Goal: Book appointment/travel/reservation

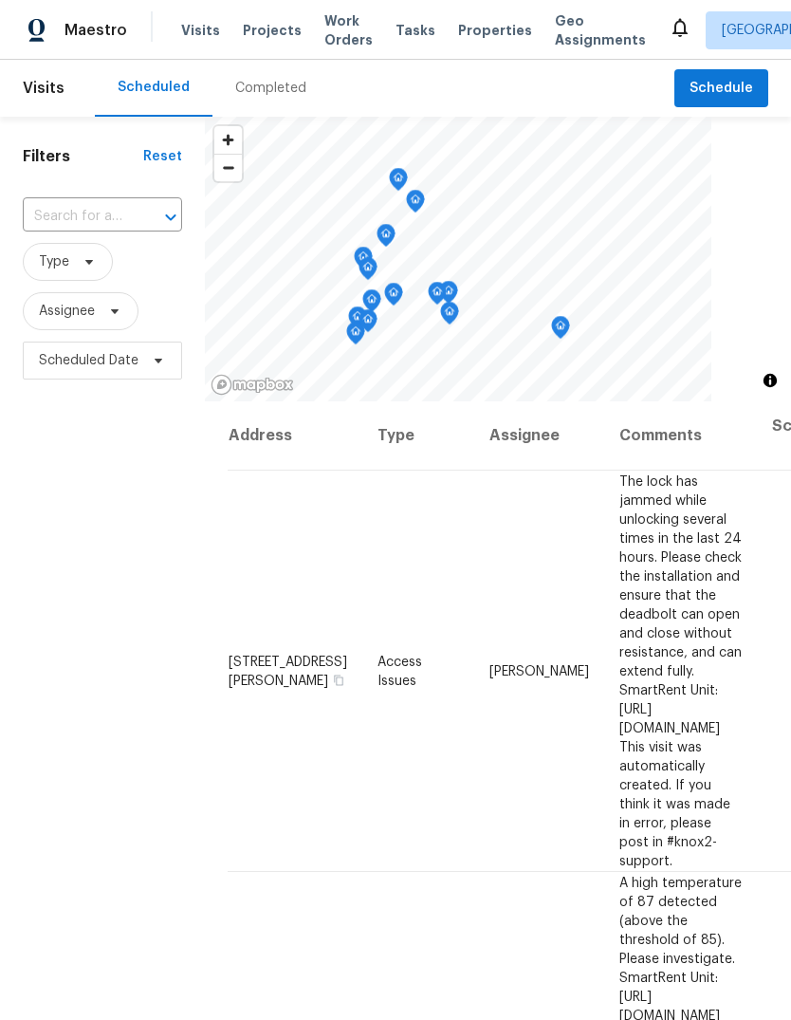
click at [461, 30] on span "Properties" at bounding box center [495, 30] width 74 height 19
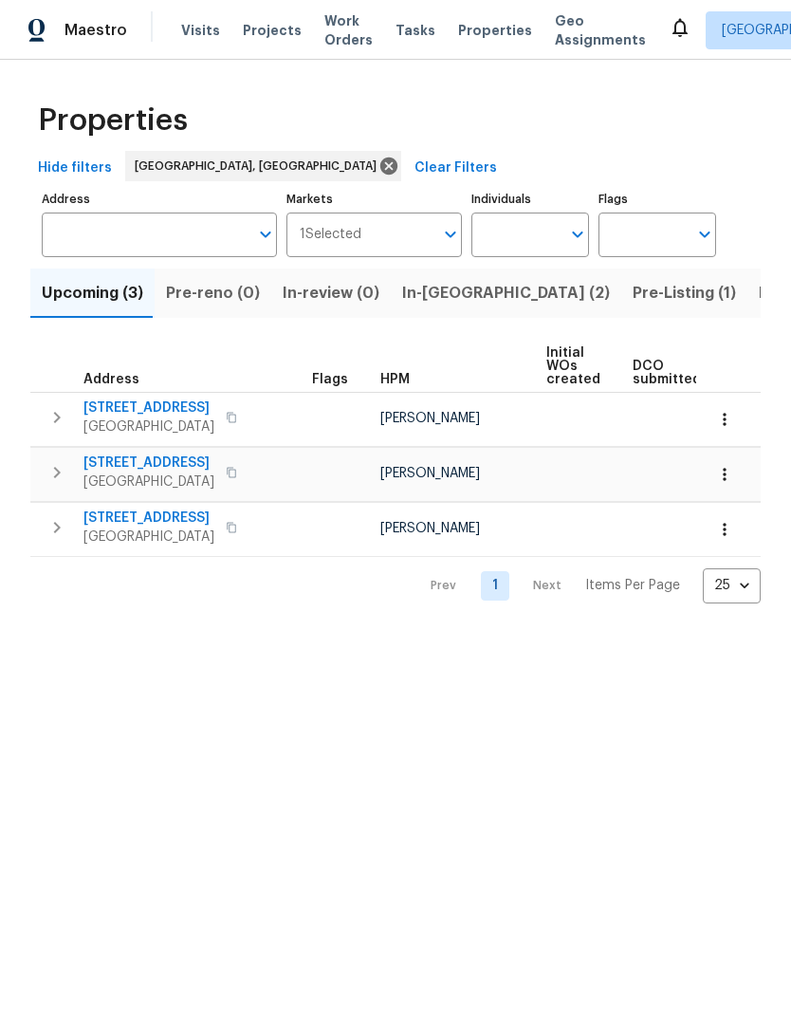
click at [759, 291] on span "Listed (30)" at bounding box center [800, 293] width 83 height 27
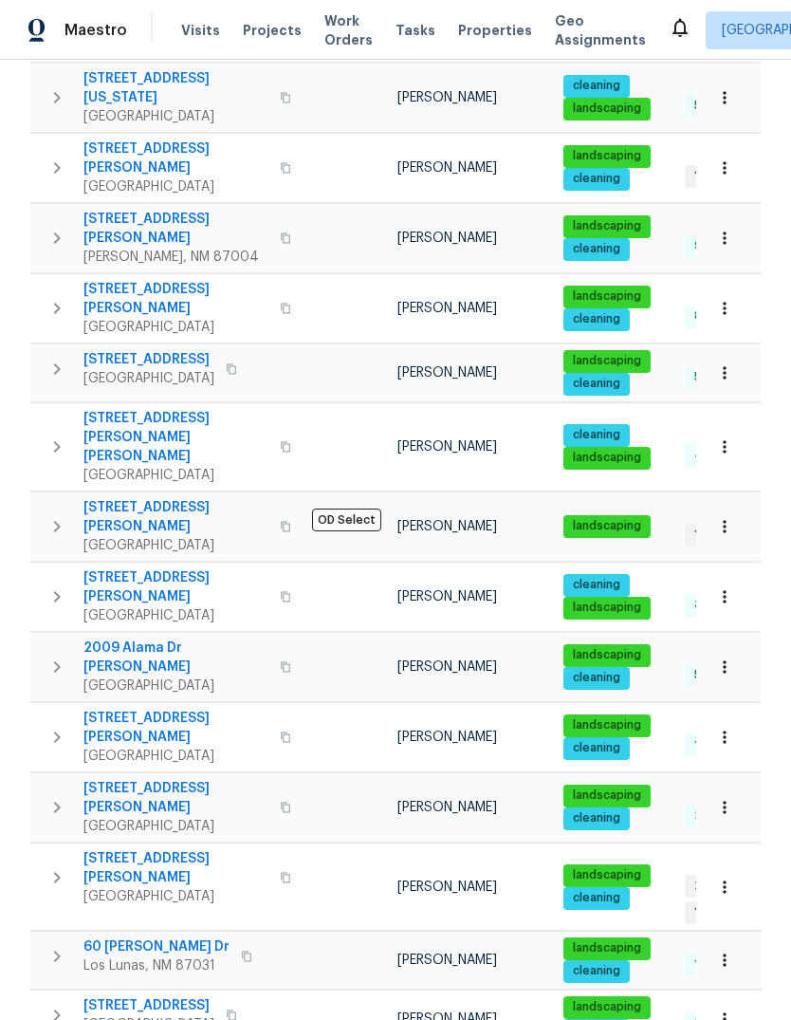
scroll to position [672, 0]
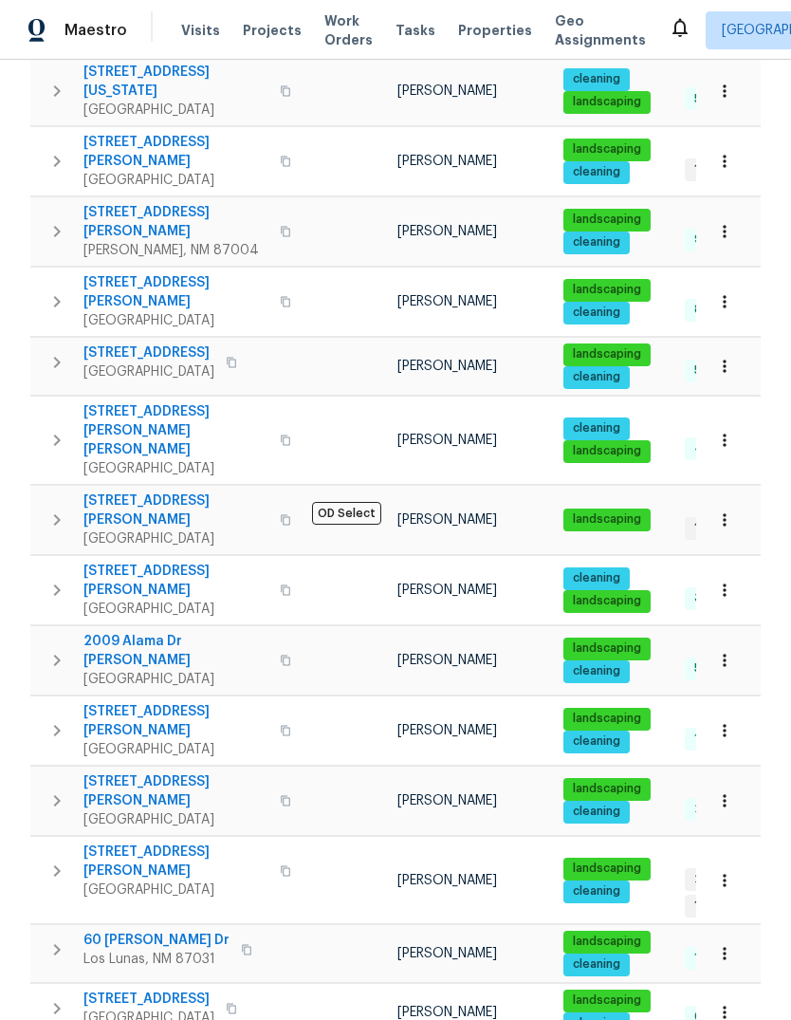
click at [471, 30] on span "Properties" at bounding box center [495, 30] width 74 height 19
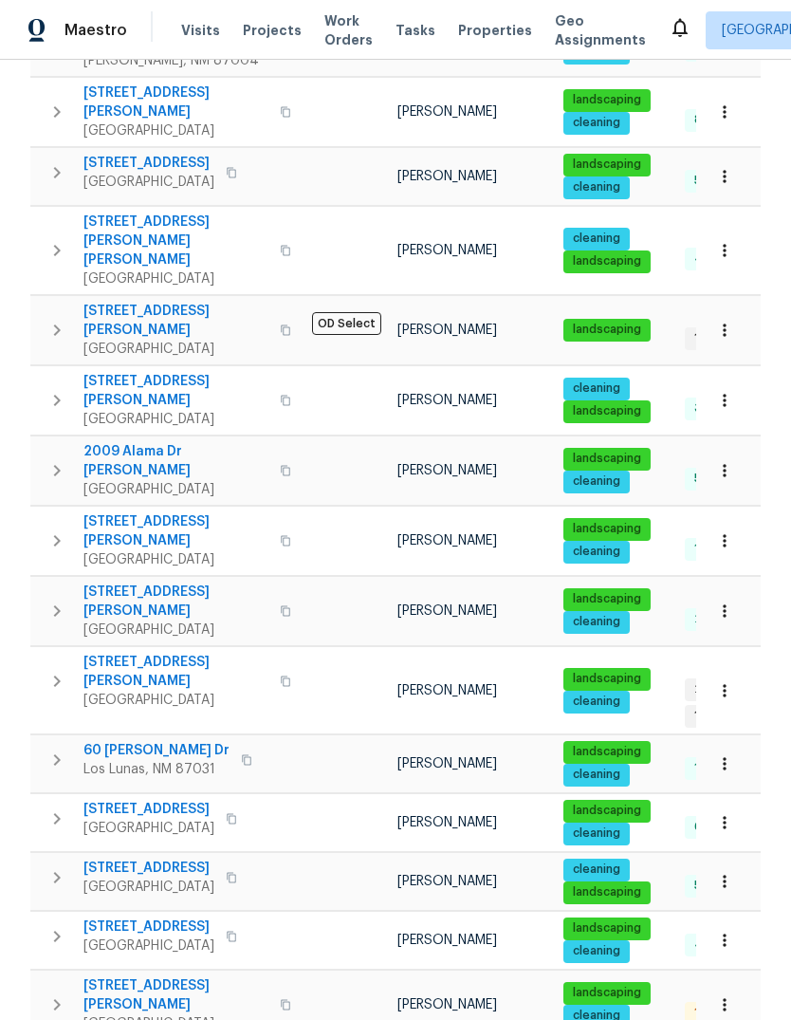
scroll to position [860, 0]
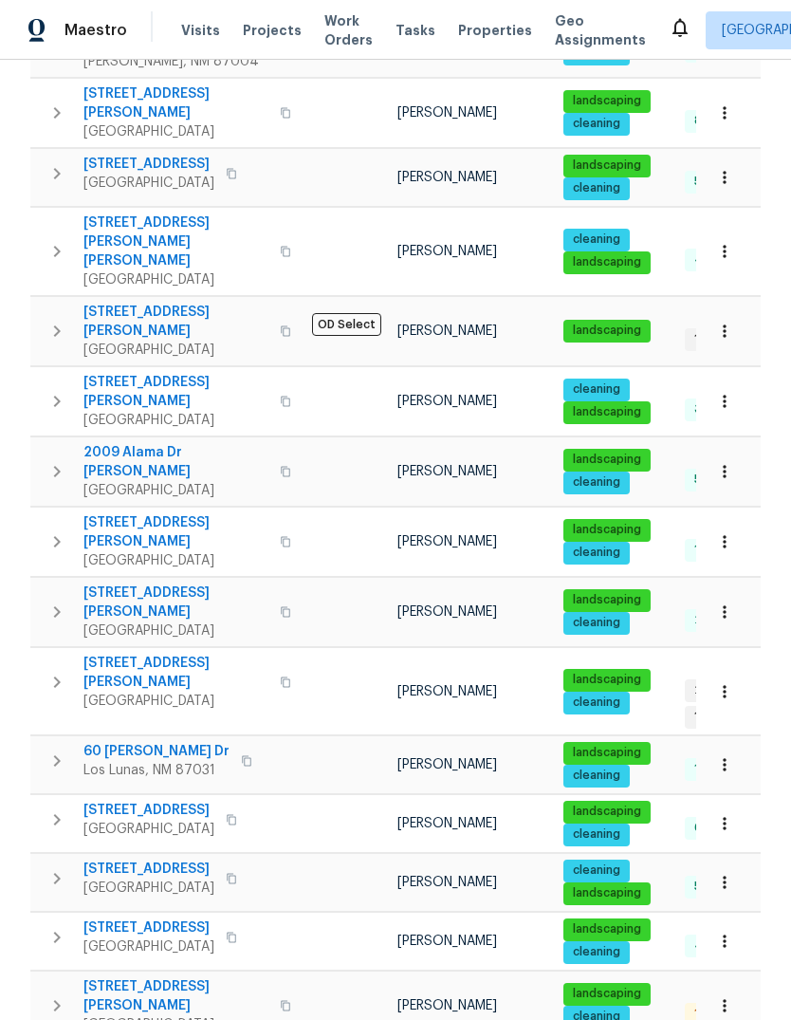
click at [140, 801] on span "[STREET_ADDRESS]" at bounding box center [148, 810] width 131 height 19
click at [60, 808] on icon "button" at bounding box center [57, 819] width 23 height 23
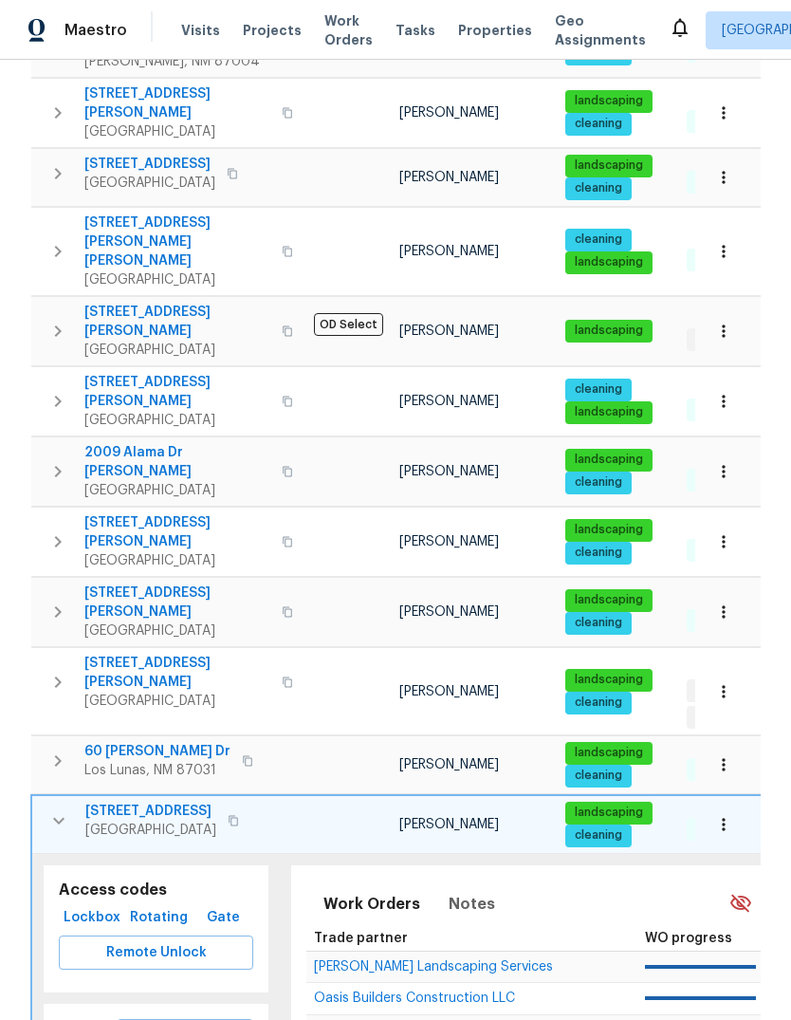
click at [213, 1019] on span "Schedule a visit" at bounding box center [185, 1036] width 106 height 24
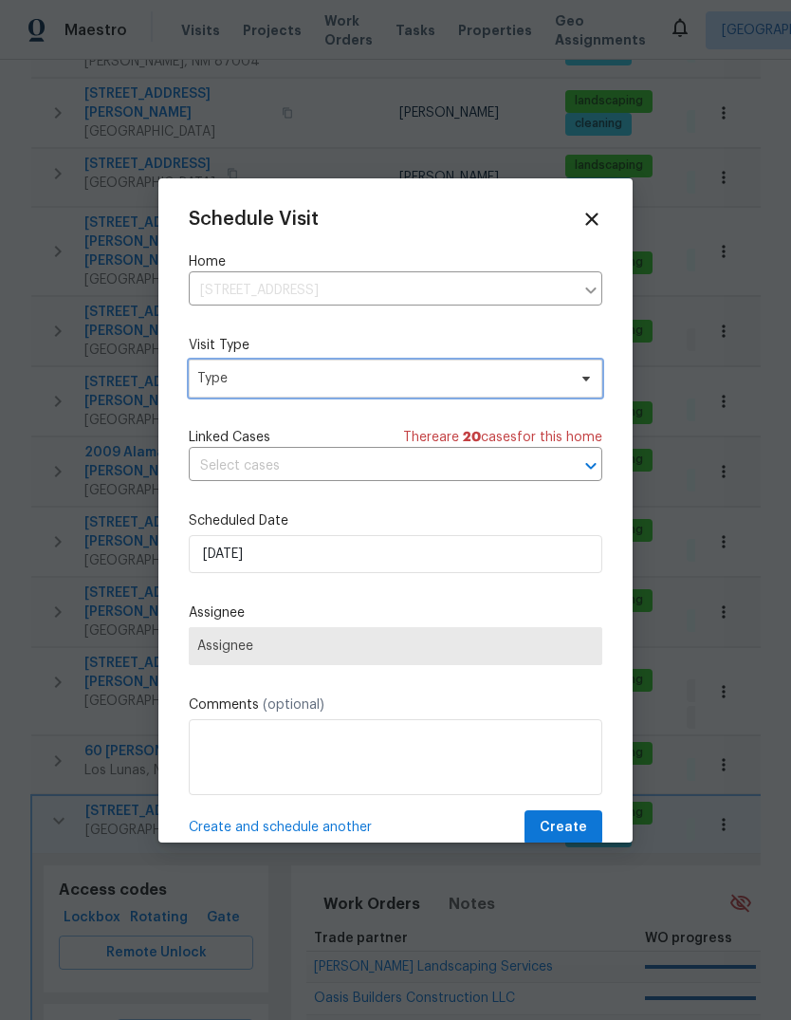
click at [345, 377] on span "Type" at bounding box center [381, 378] width 369 height 19
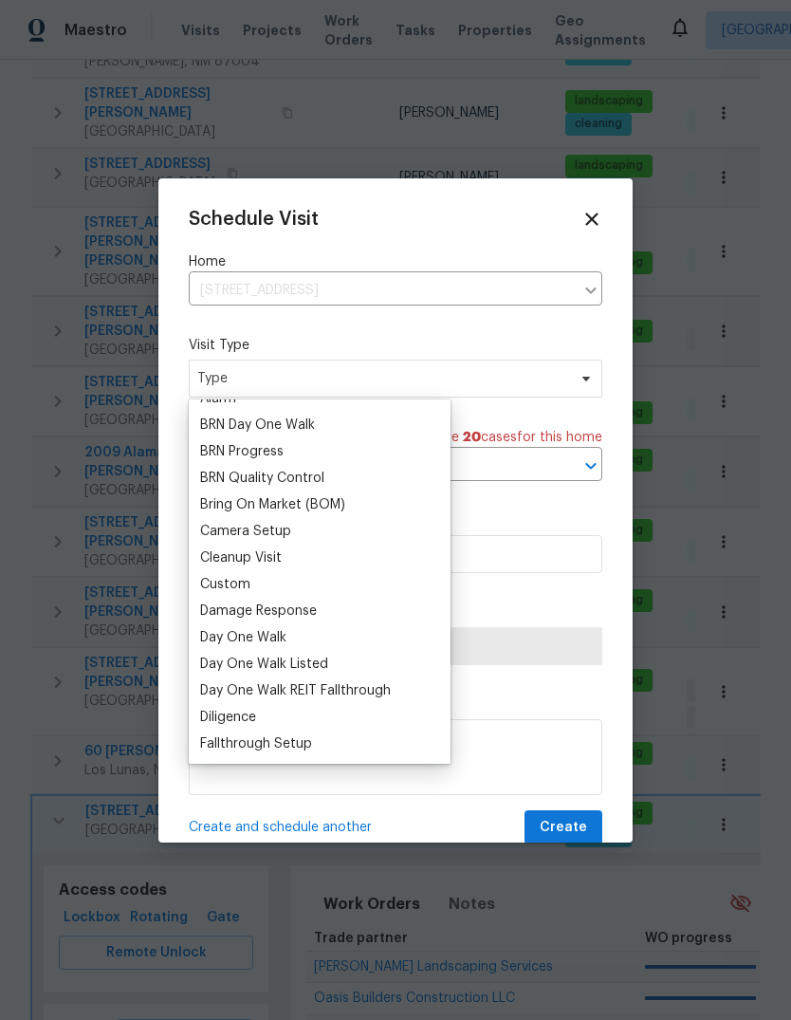
scroll to position [123, 0]
click at [247, 581] on div "Custom" at bounding box center [225, 585] width 50 height 19
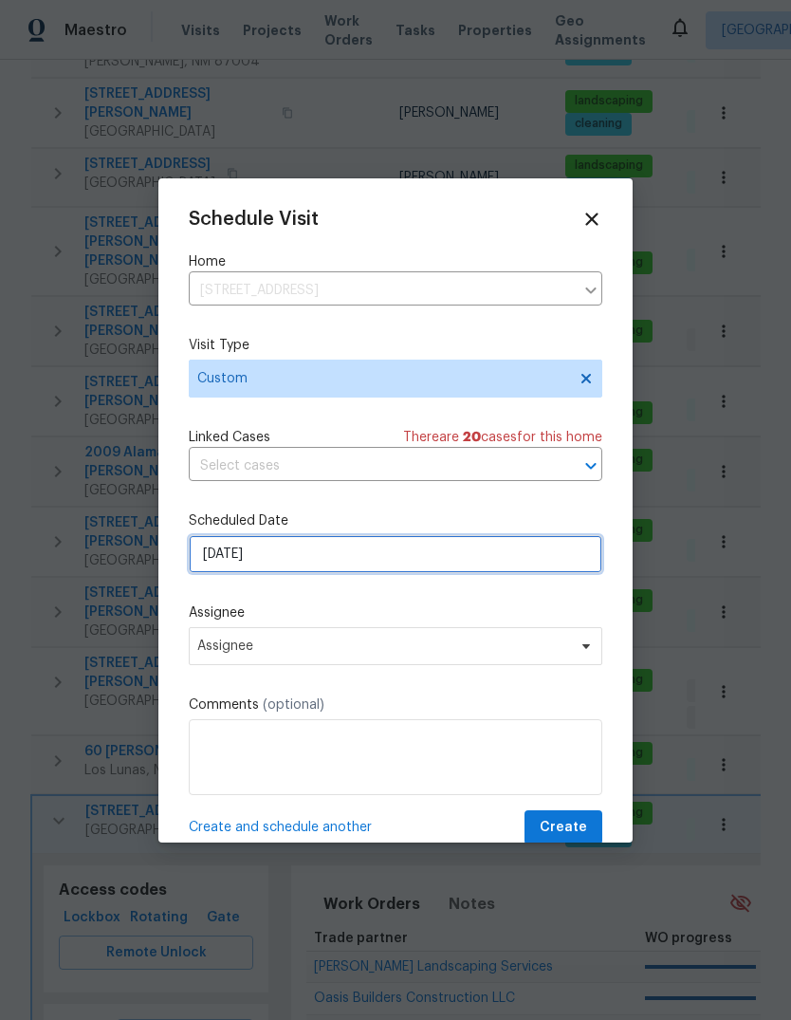
click at [299, 560] on input "[DATE]" at bounding box center [396, 554] width 414 height 38
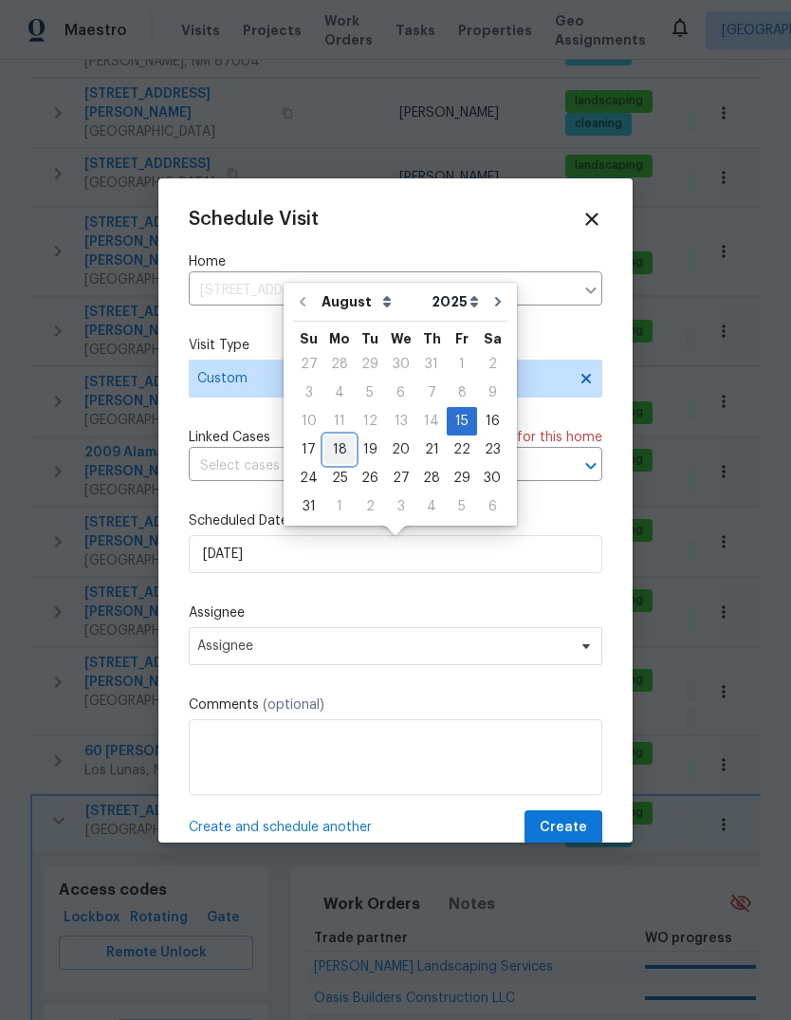
click at [337, 449] on div "18" at bounding box center [339, 449] width 30 height 27
type input "[DATE]"
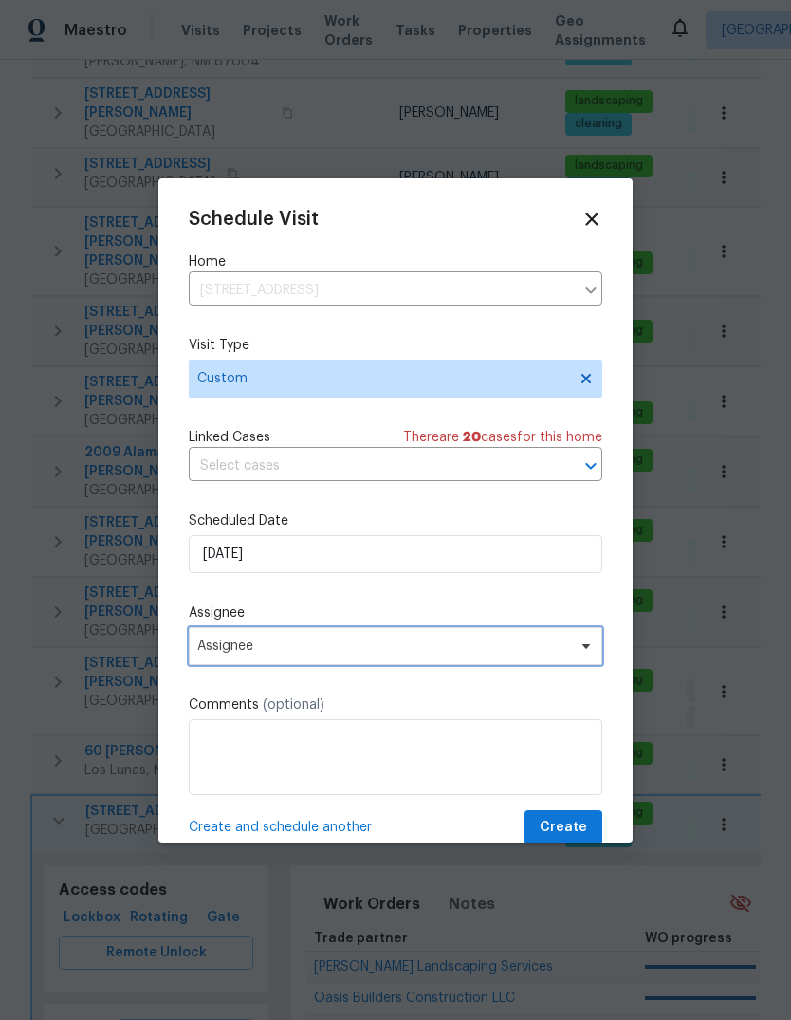
click at [291, 650] on span "Assignee" at bounding box center [383, 645] width 372 height 15
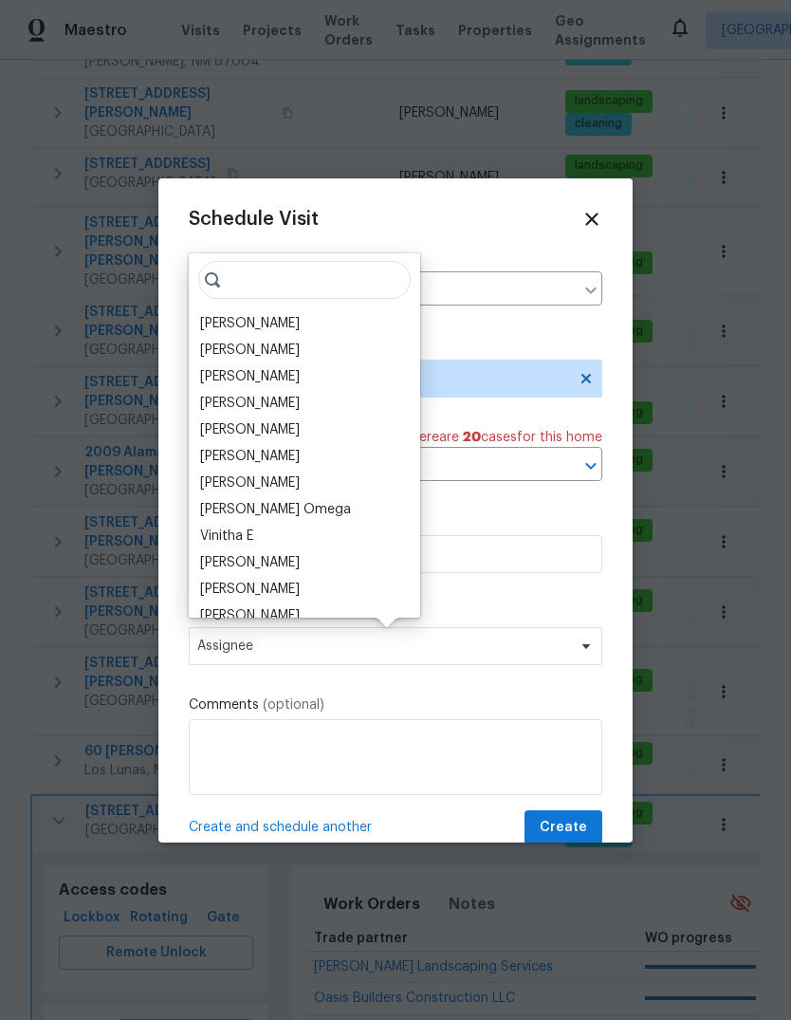
click at [278, 318] on div "[PERSON_NAME]" at bounding box center [250, 323] width 100 height 19
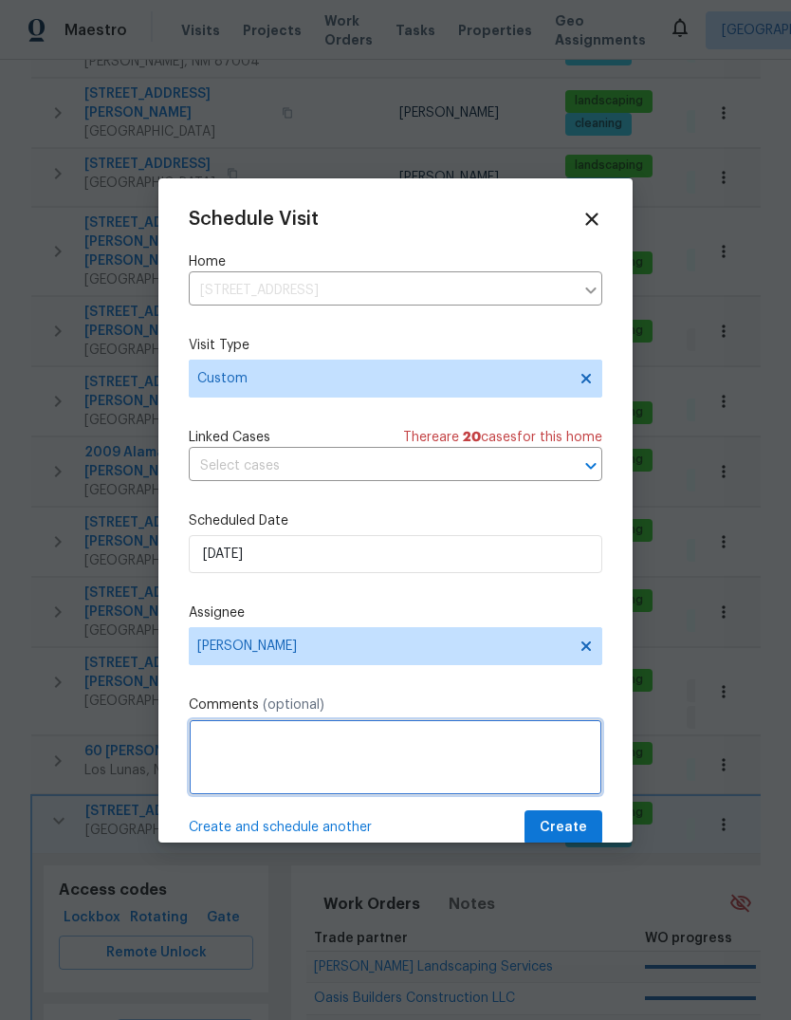
click at [268, 733] on textarea at bounding box center [396, 757] width 414 height 76
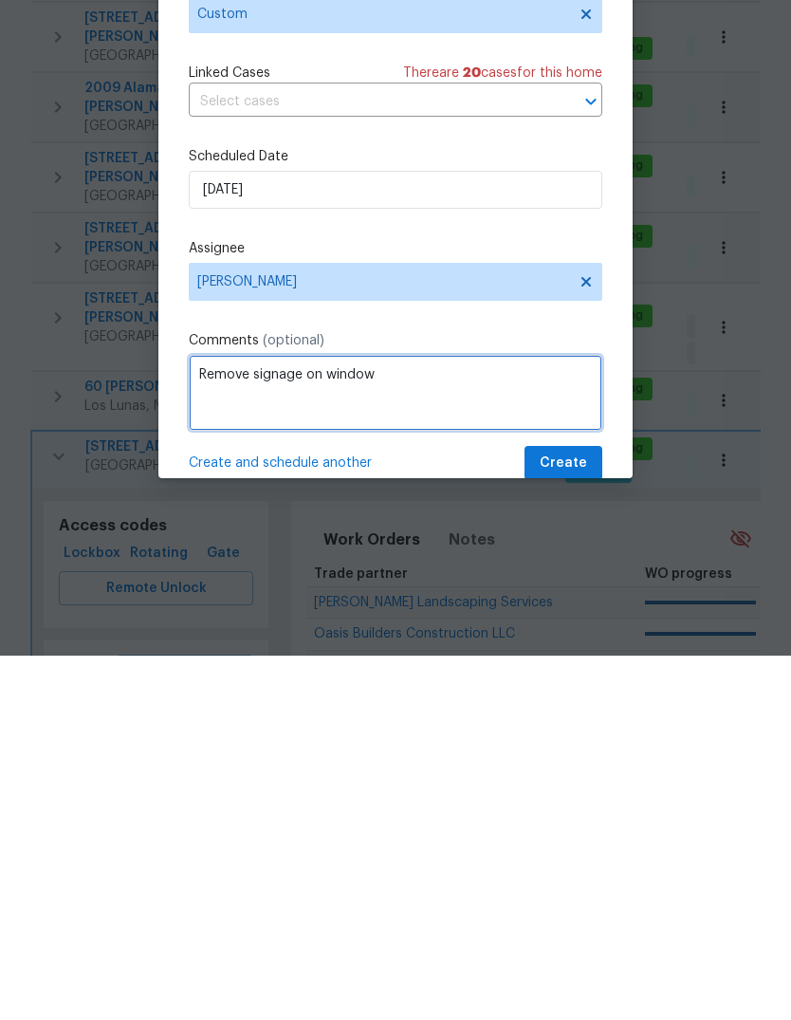
type textarea "Remove signage on window"
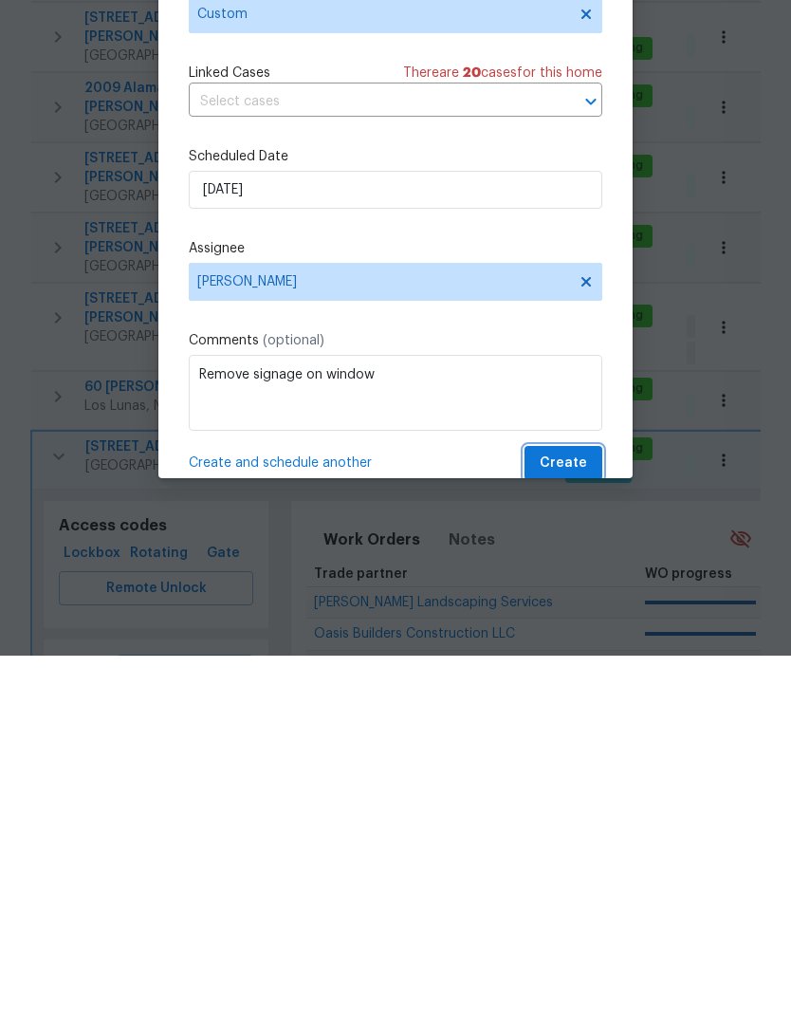
click at [579, 816] on span "Create" at bounding box center [563, 828] width 47 height 24
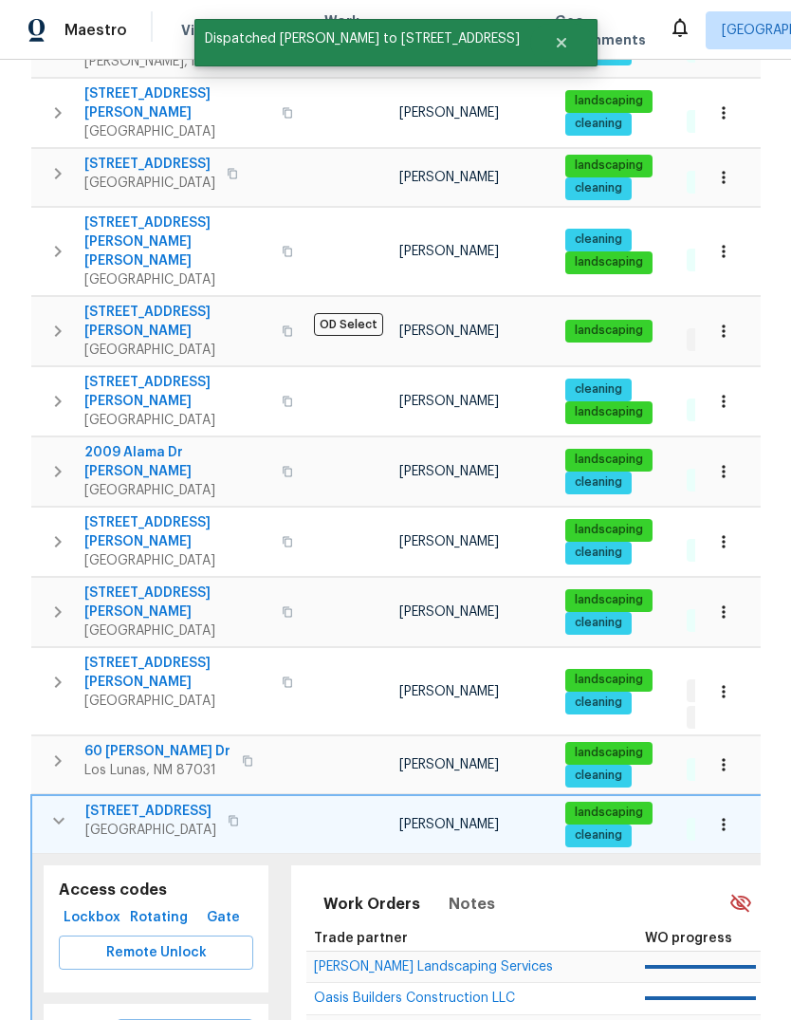
click at [57, 809] on icon "button" at bounding box center [58, 820] width 23 height 23
